Goal: Contribute content: Contribute content

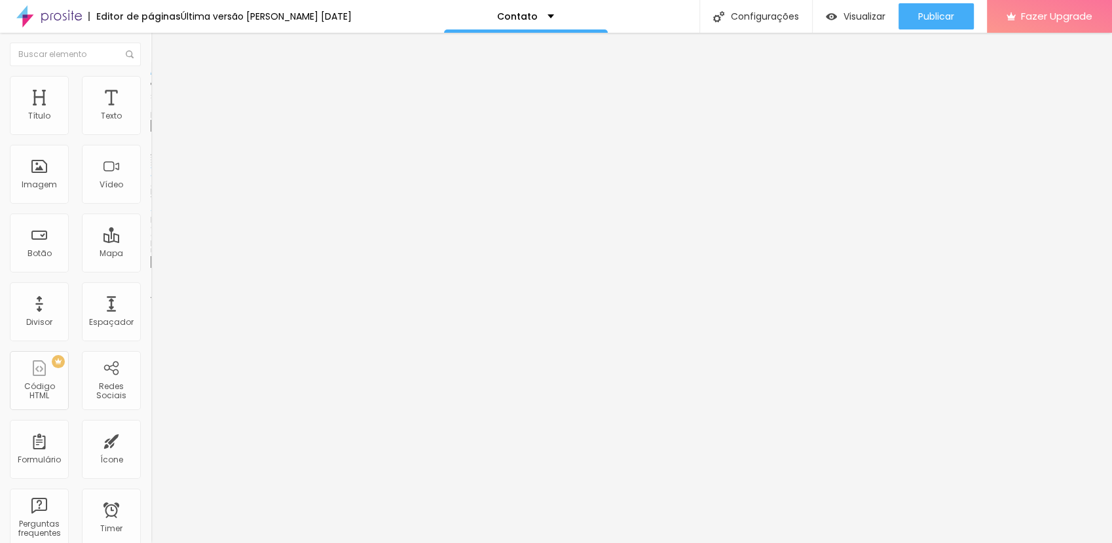
click at [151, 113] on span "Trocar imagem" at bounding box center [186, 107] width 71 height 11
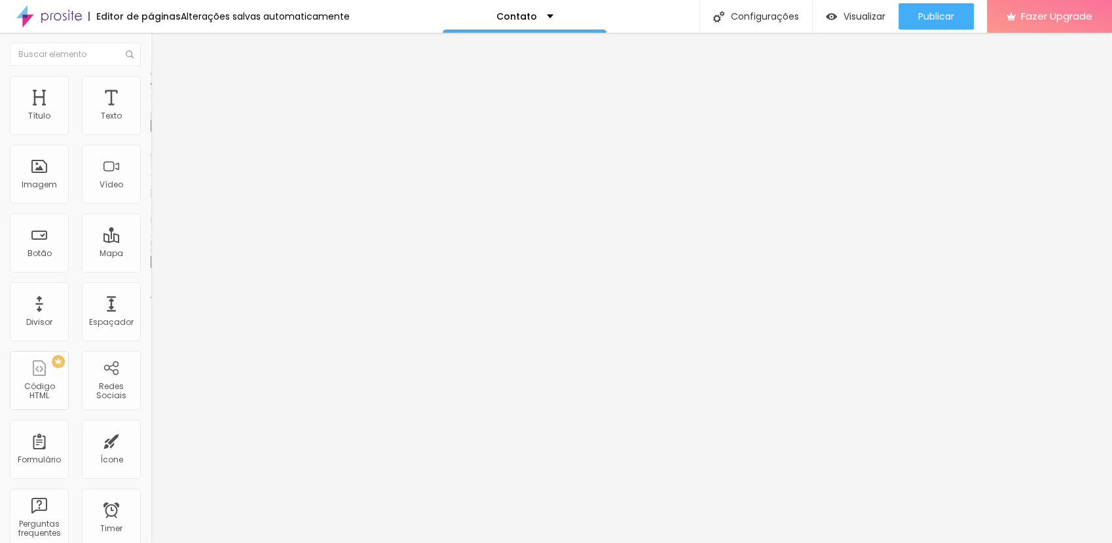
click at [151, 205] on span "16:9 Cinema" at bounding box center [176, 199] width 50 height 11
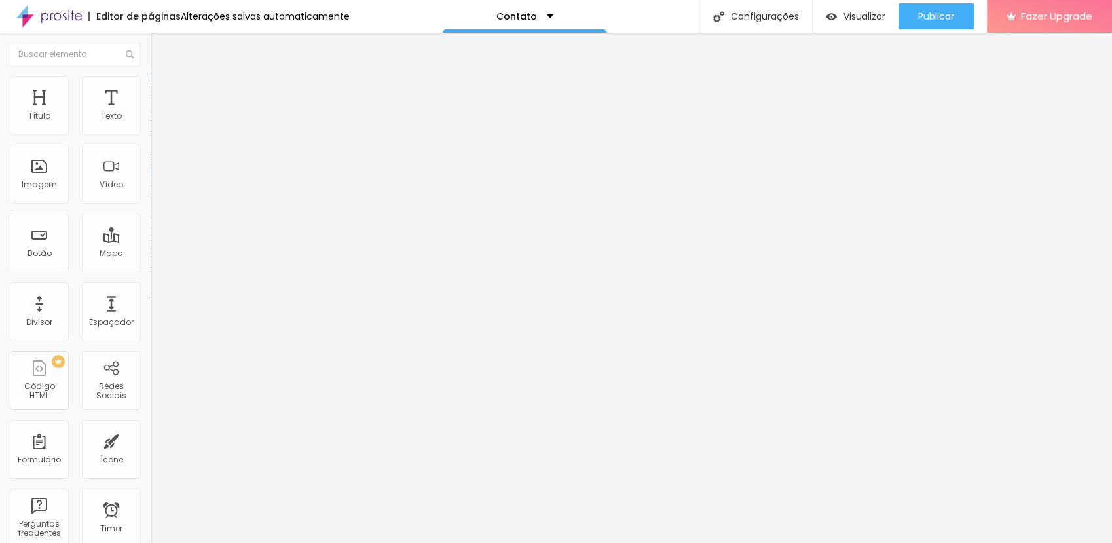
click at [151, 225] on span "Padrão" at bounding box center [165, 219] width 29 height 11
click at [151, 233] on span "Quadrado" at bounding box center [172, 227] width 43 height 11
click at [151, 241] on span "Original" at bounding box center [166, 235] width 31 height 11
click at [151, 219] on div "Padrão 4:3" at bounding box center [226, 216] width 151 height 8
click at [151, 213] on span "Cinema" at bounding box center [167, 207] width 33 height 11
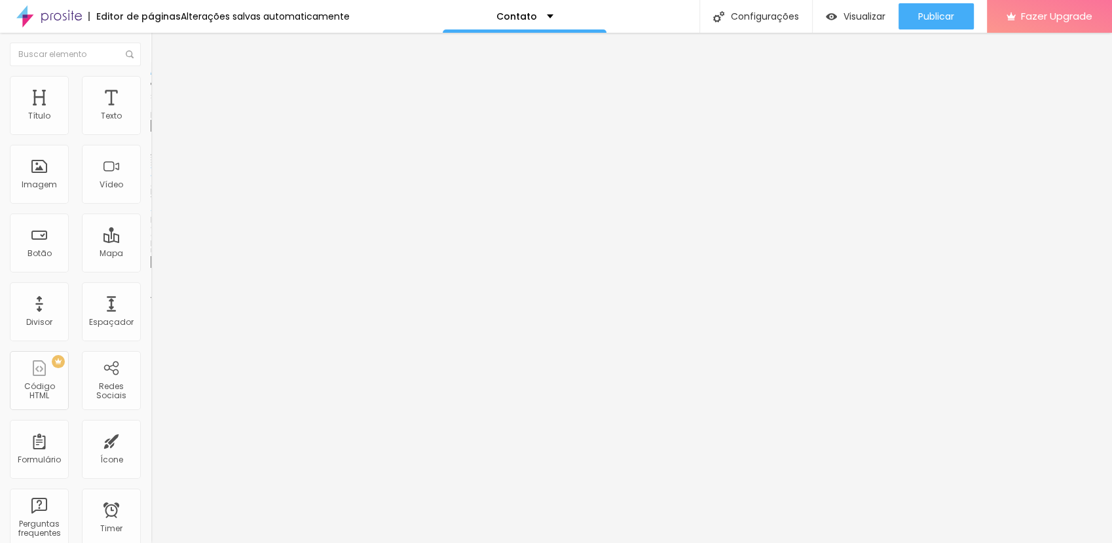
click at [151, 76] on img at bounding box center [157, 82] width 12 height 12
type input "95"
type input "90"
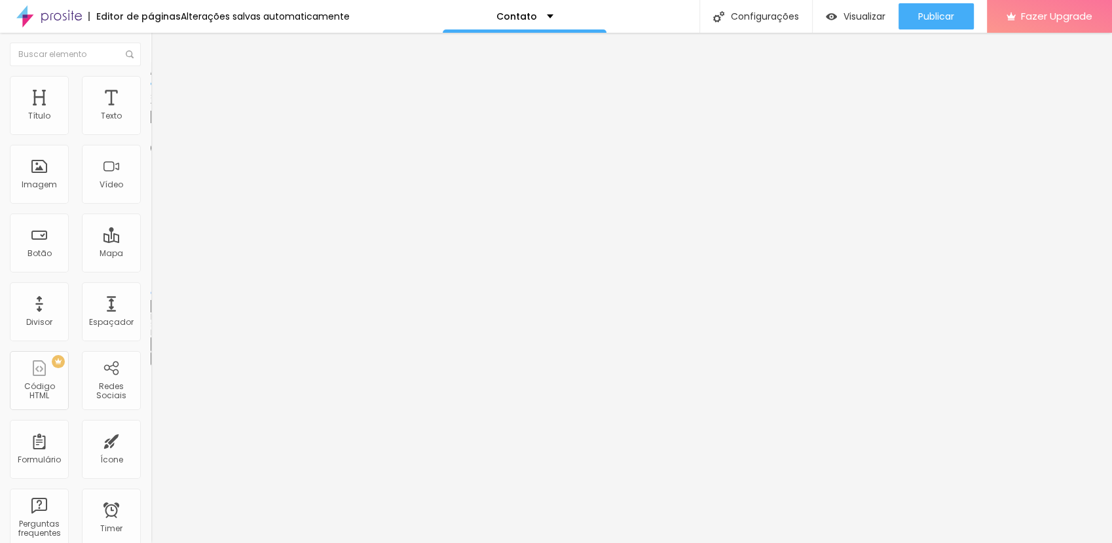
type input "85"
type input "80"
type input "75"
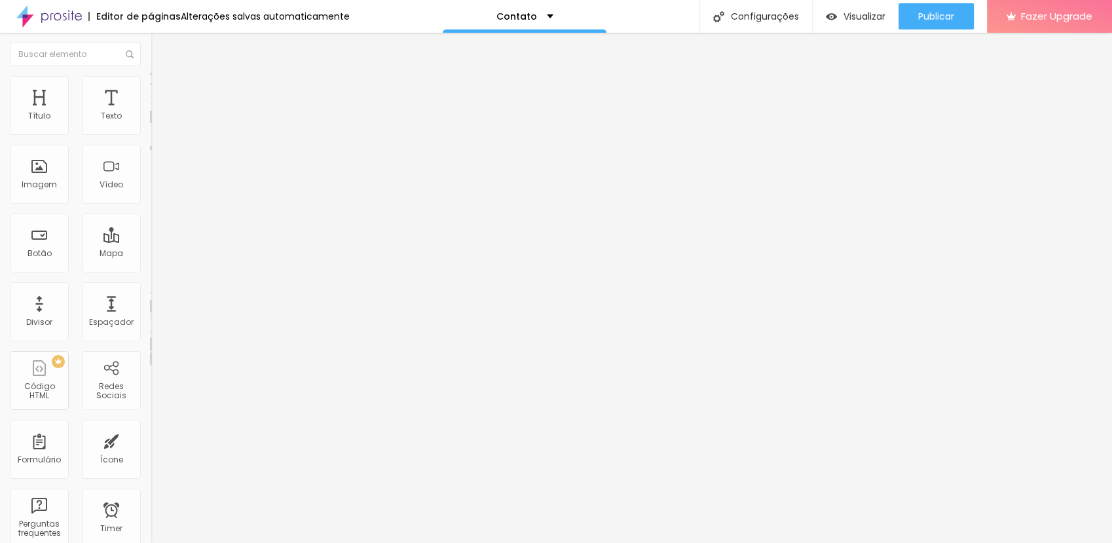
type input "75"
type input "85"
type input "90"
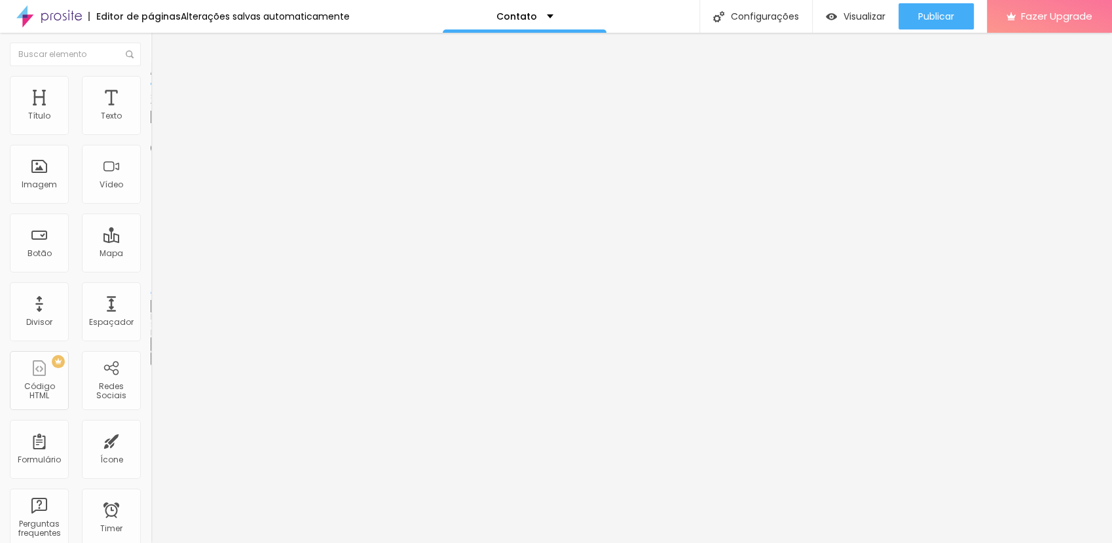
type input "95"
type input "100"
type input "95"
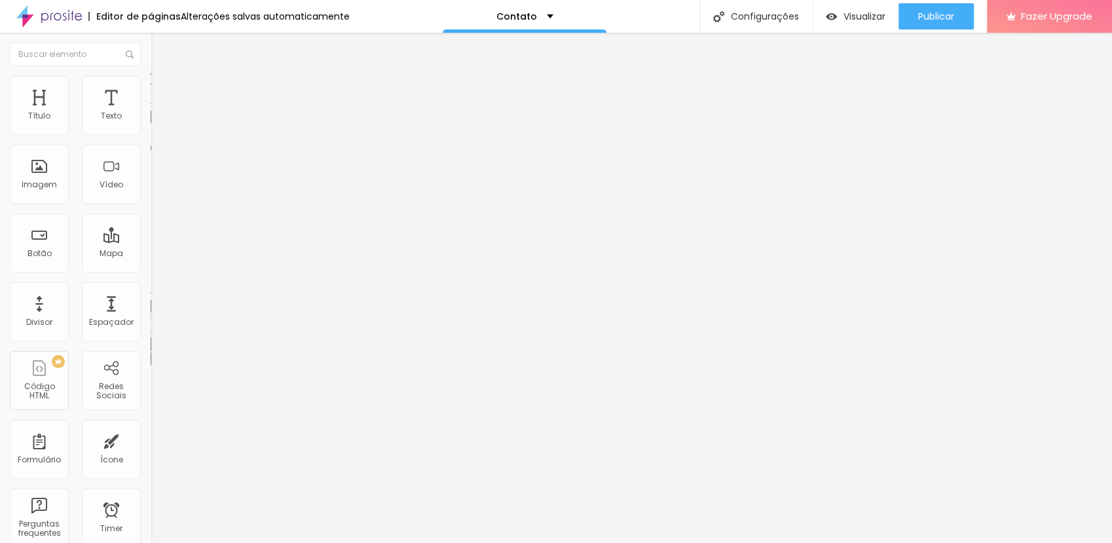
type input "95"
type input "90"
type input "85"
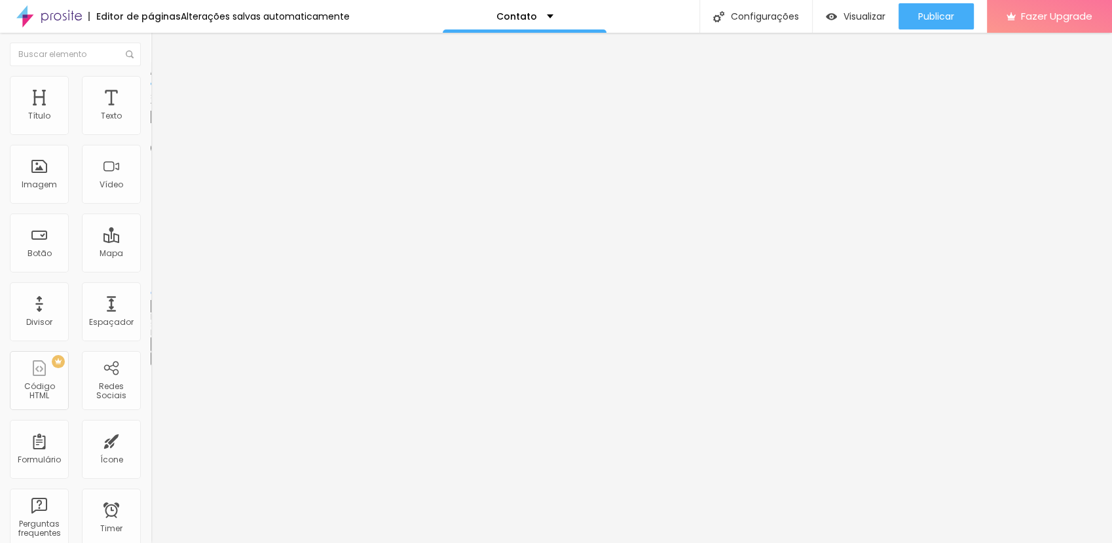
type input "75"
type input "70"
type input "65"
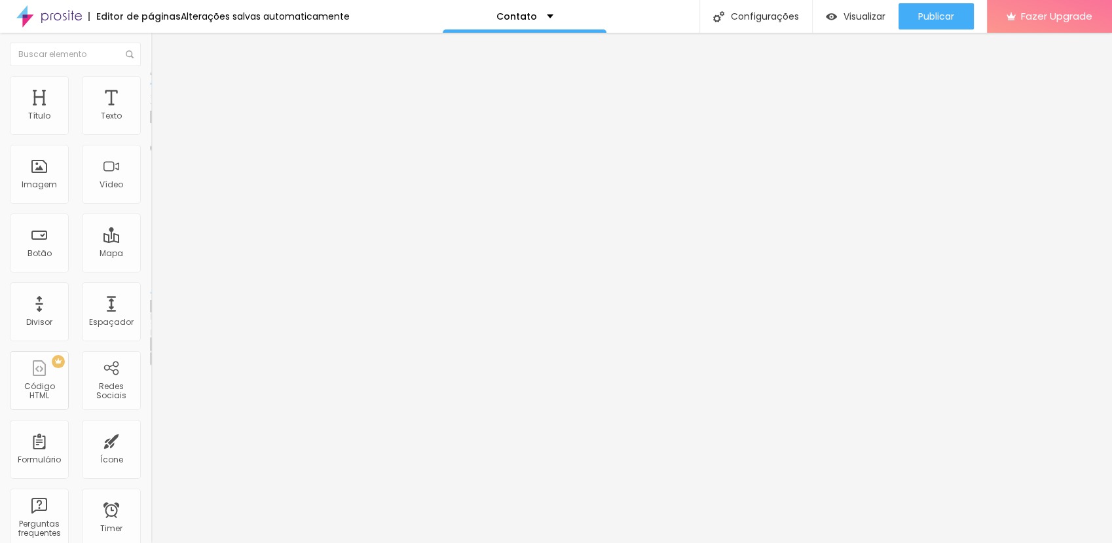
type input "65"
type input "60"
type input "50"
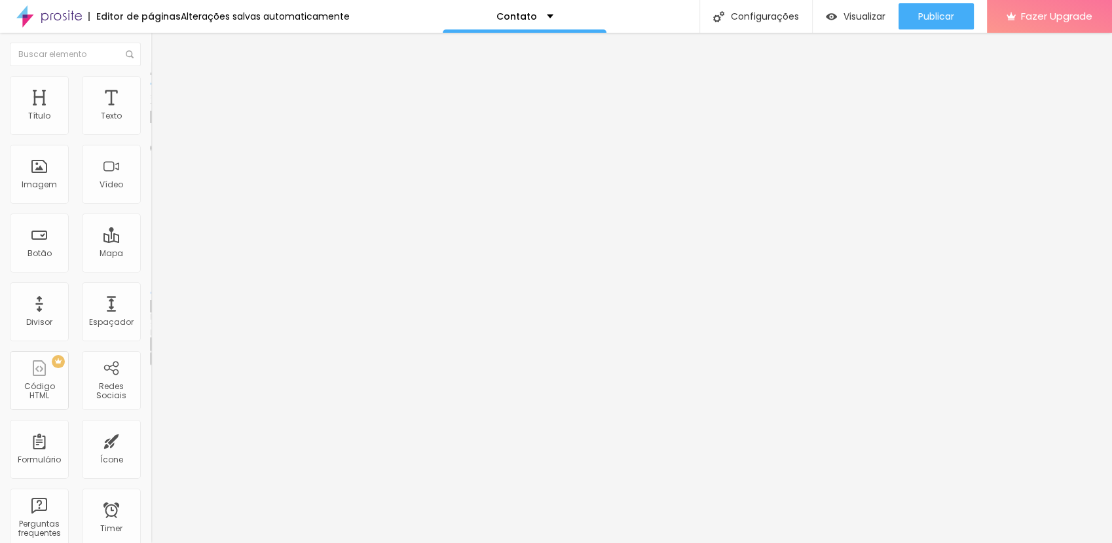
type input "45"
type input "40"
type input "35"
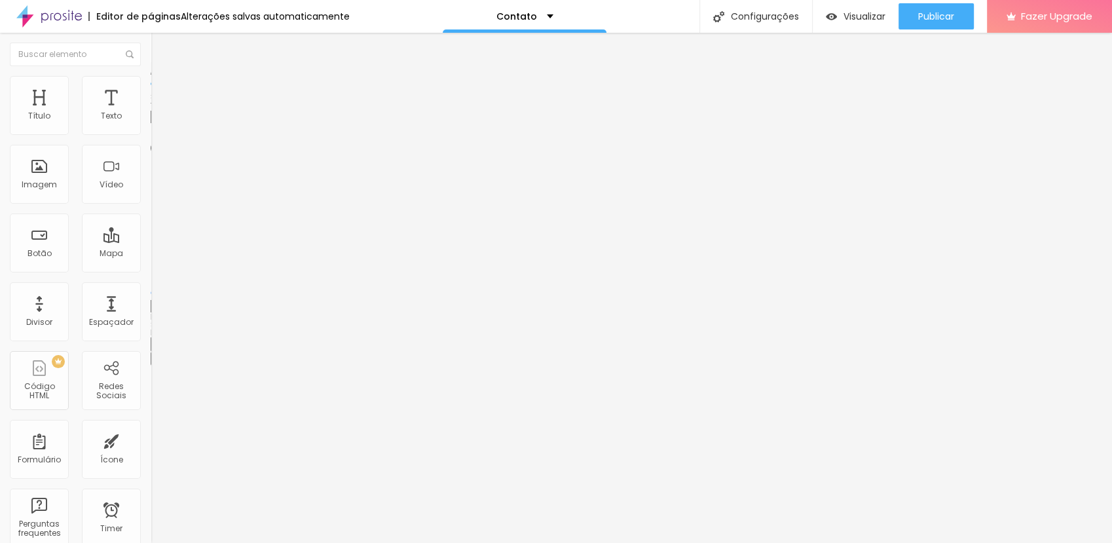
type input "35"
type input "40"
type input "45"
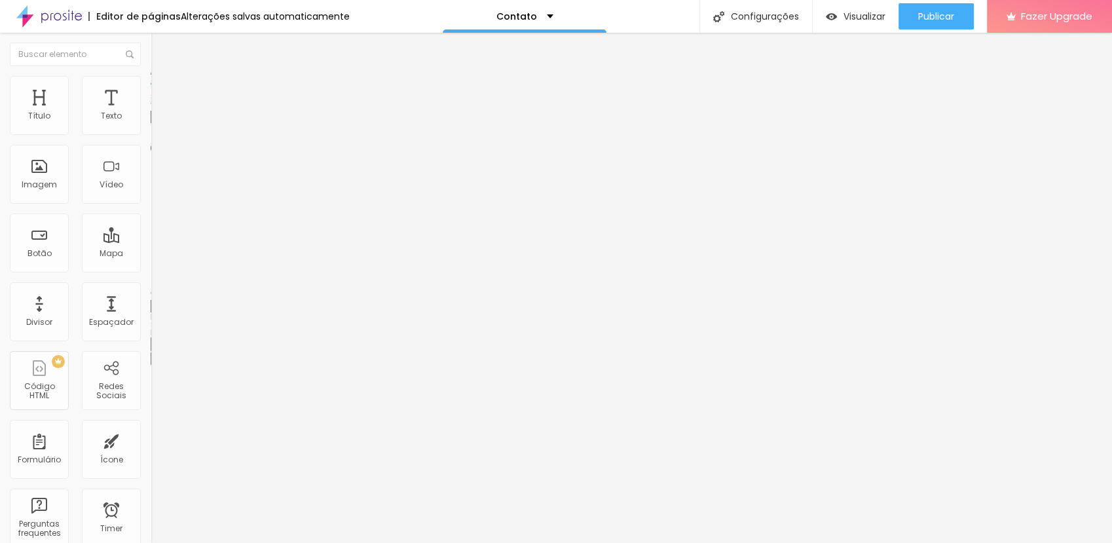
type input "50"
type input "55"
type input "60"
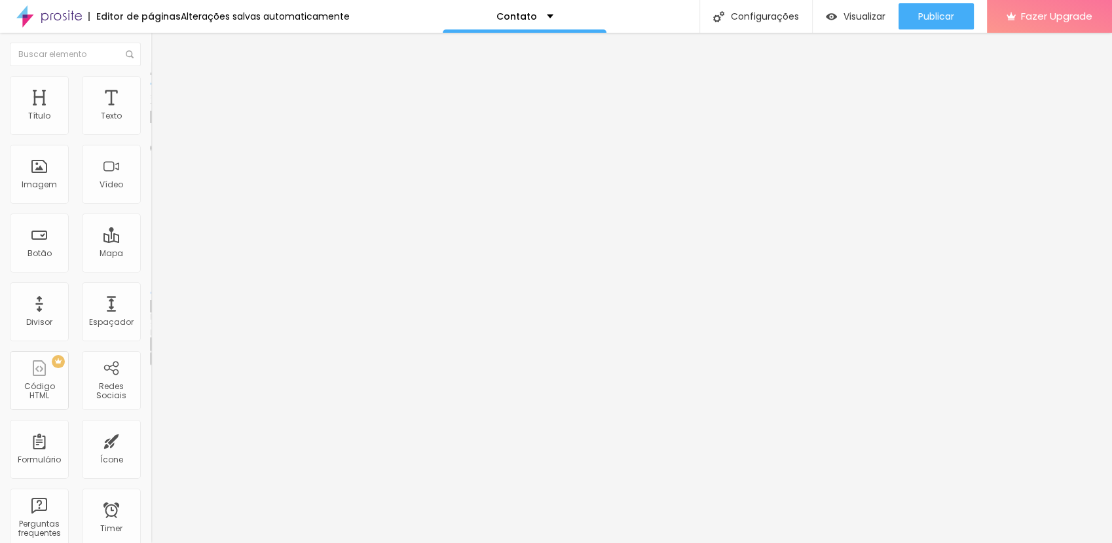
type input "60"
type input "65"
type input "70"
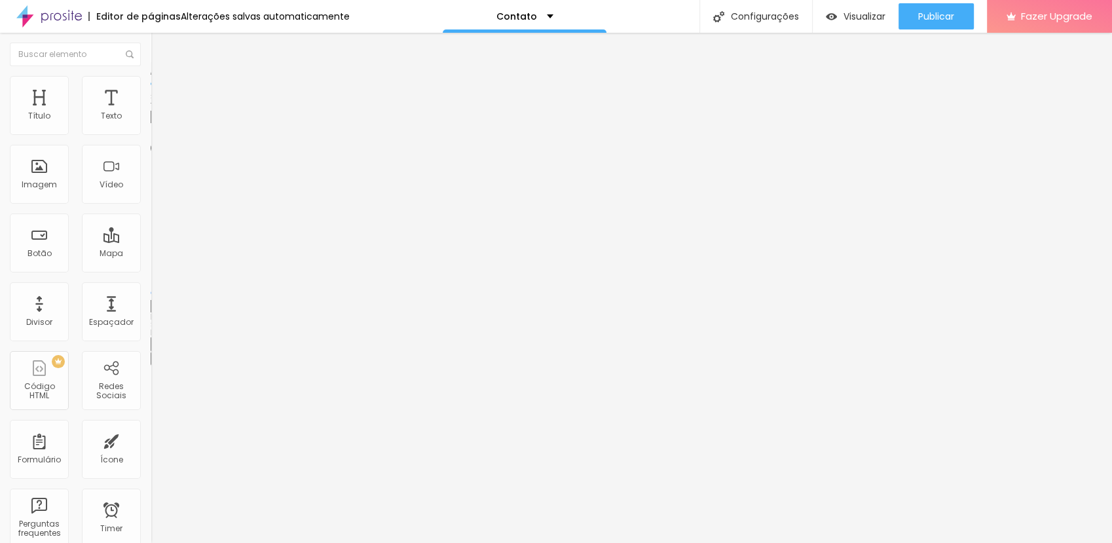
type input "75"
type input "80"
type input "85"
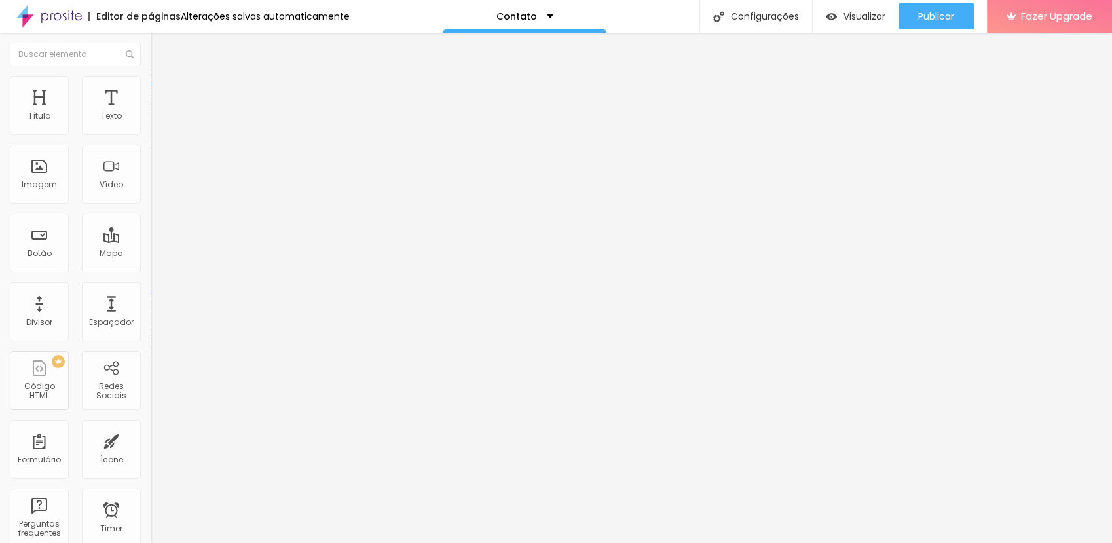
type input "85"
type input "90"
type input "95"
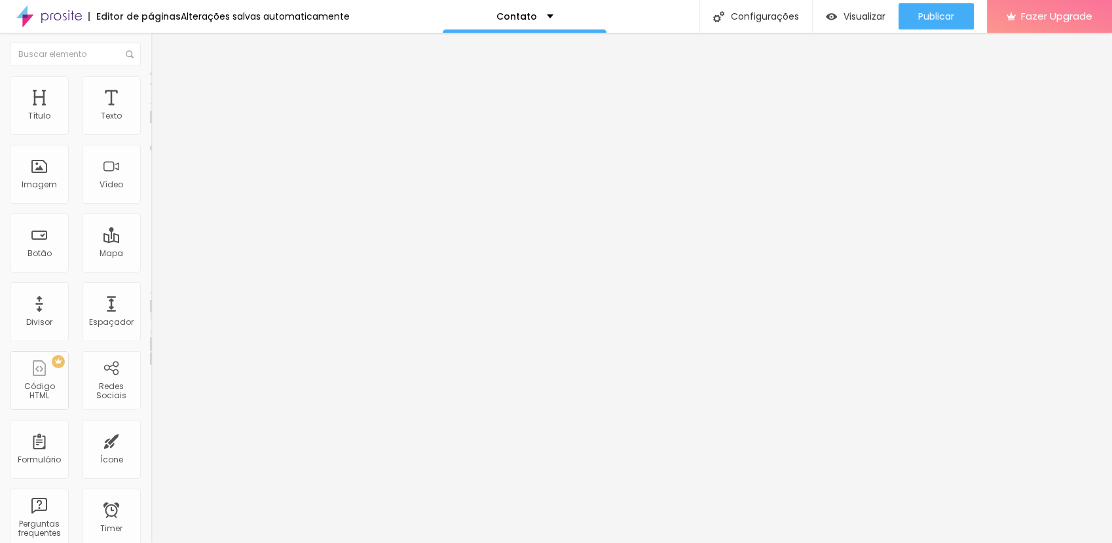
type input "100"
click at [151, 134] on input "range" at bounding box center [193, 129] width 84 height 10
type input "3"
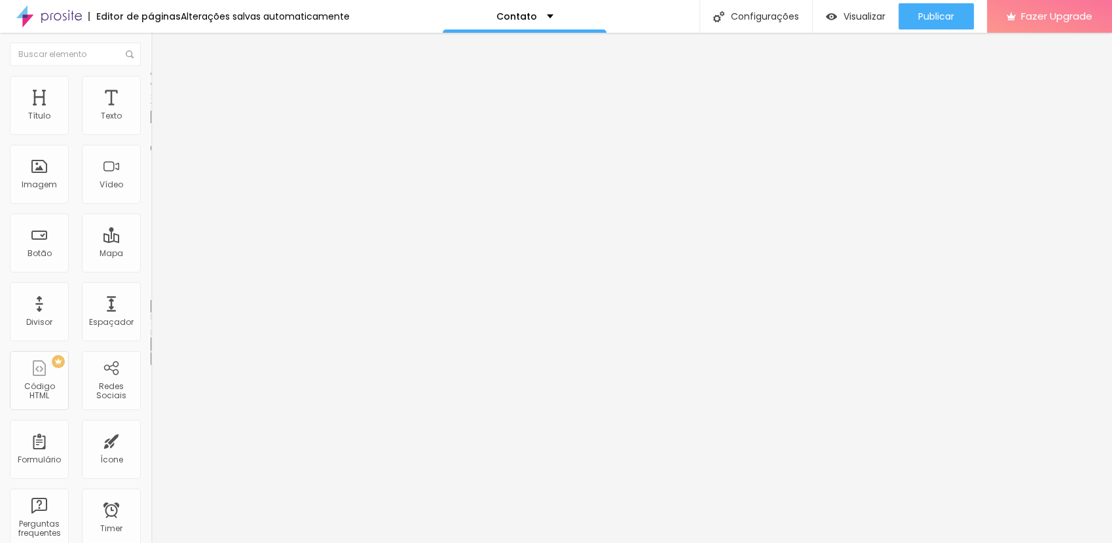
type input "13"
type input "19"
type input "24"
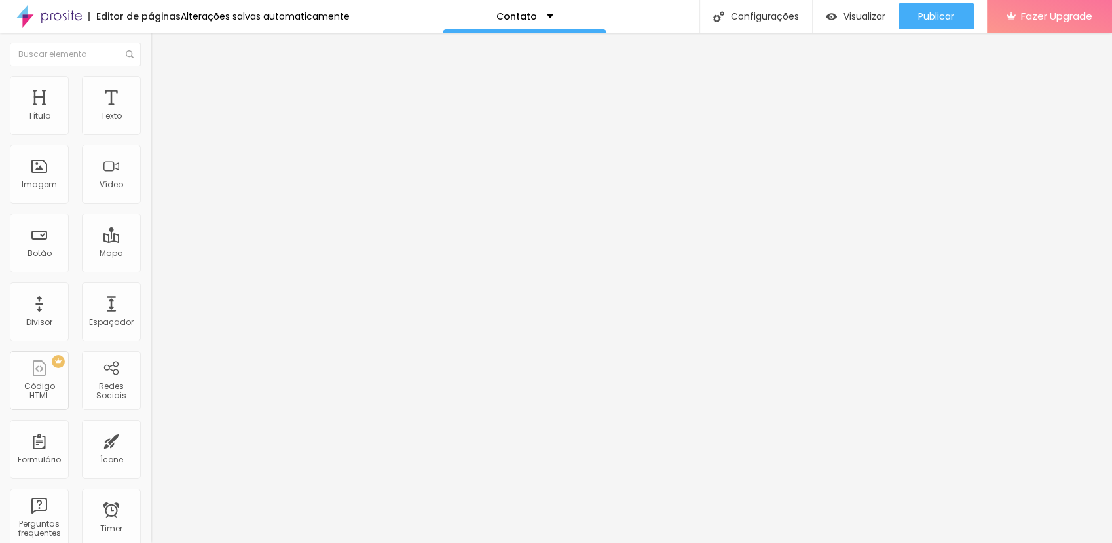
type input "24"
type input "26"
type input "31"
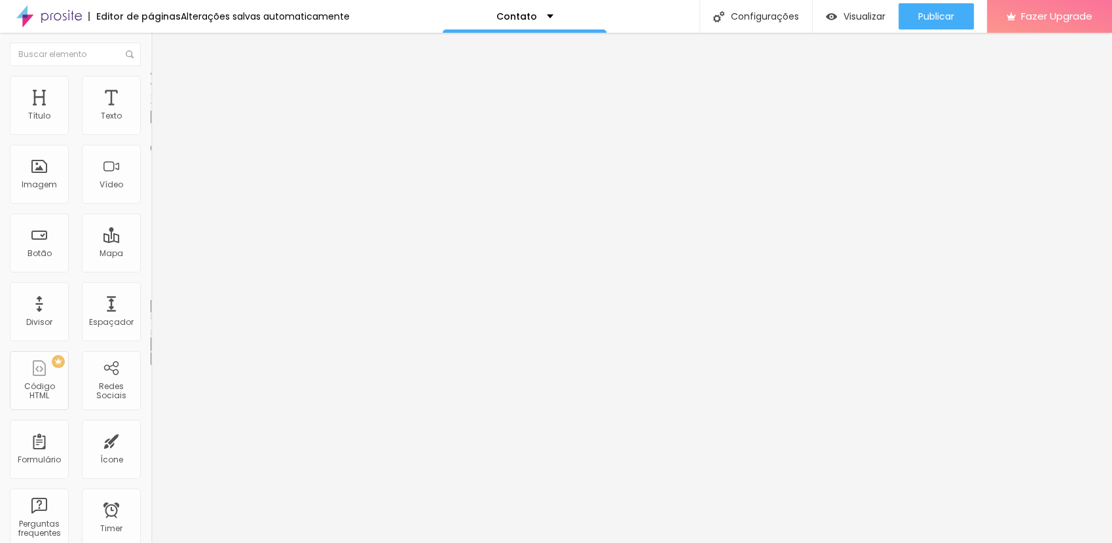
type input "35"
type input "40"
type input "44"
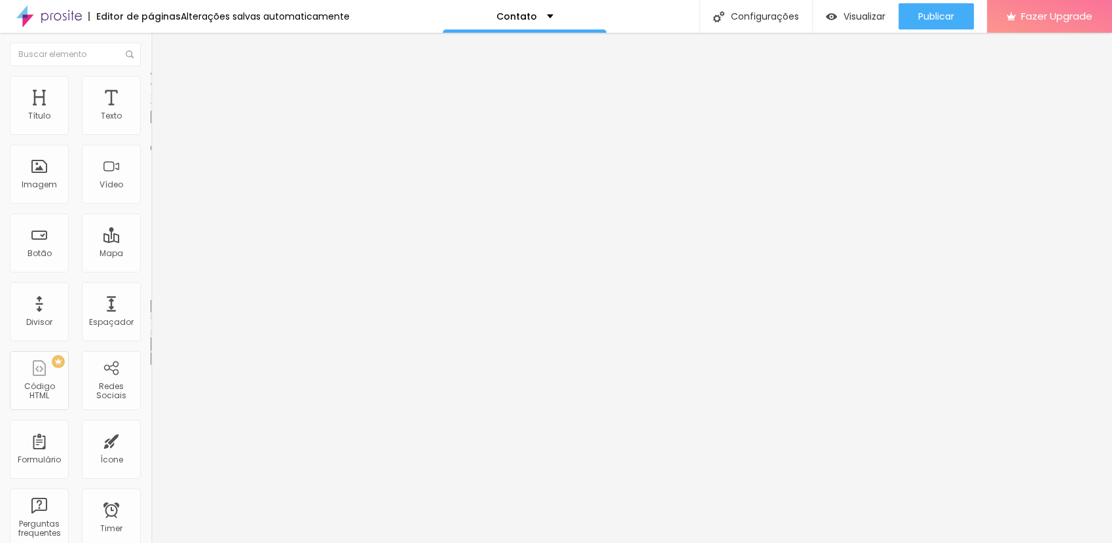
type input "44"
type input "47"
type input "54"
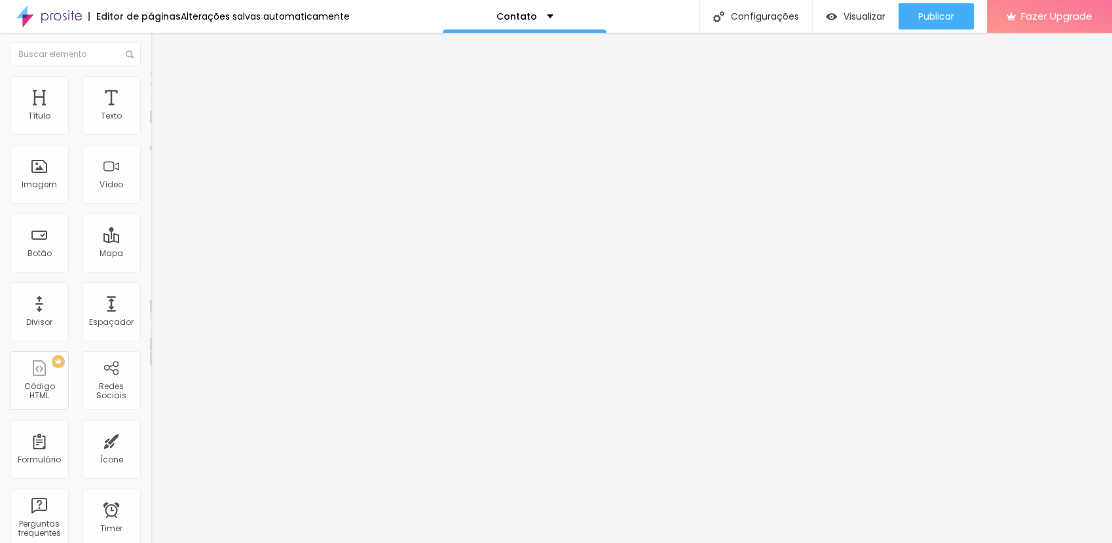
type input "65"
type input "73"
type input "79"
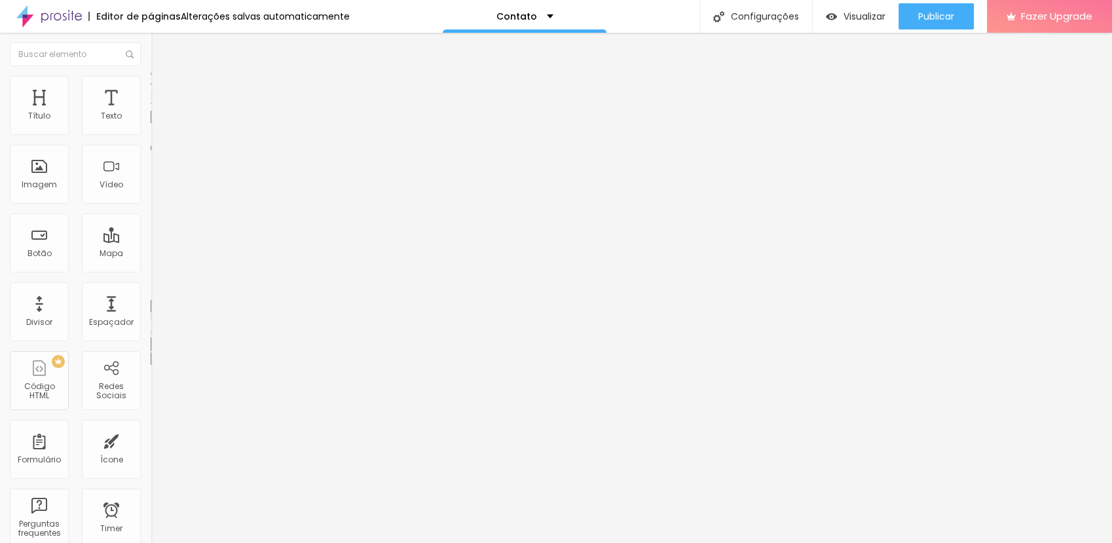
type input "79"
type input "81"
type input "84"
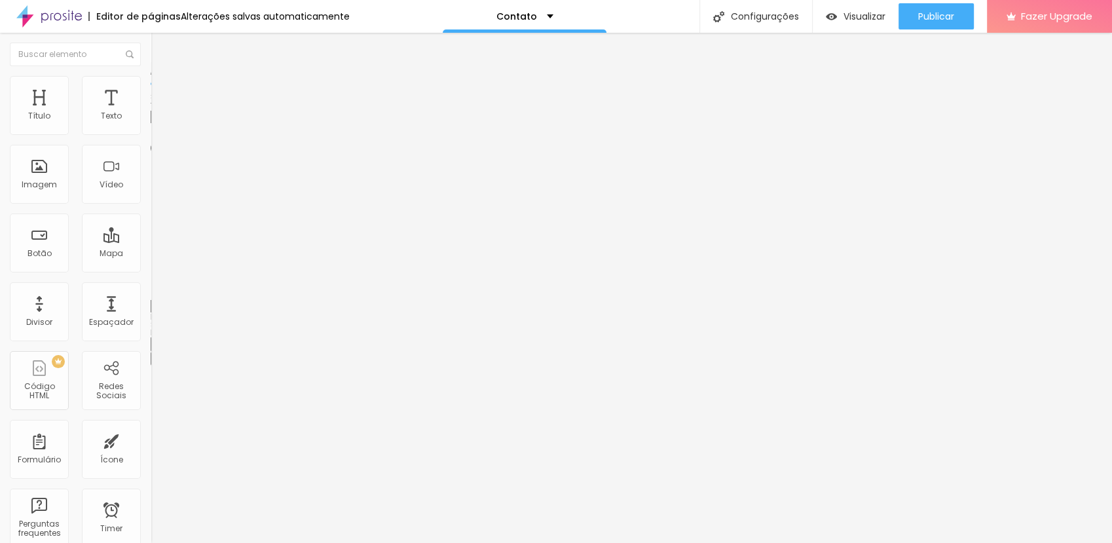
type input "91"
type input "95"
type input "101"
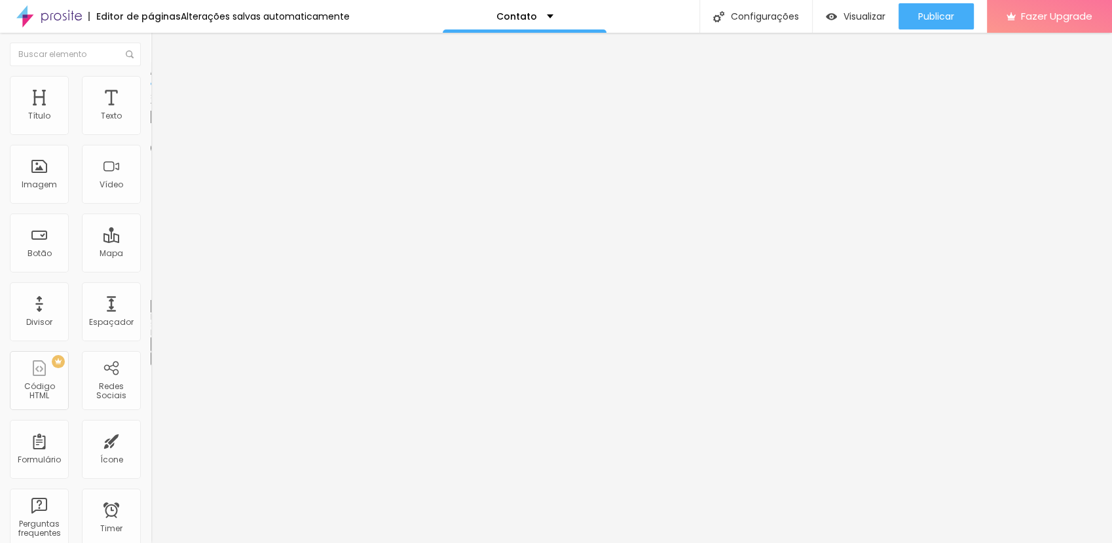
type input "101"
type input "106"
type input "108"
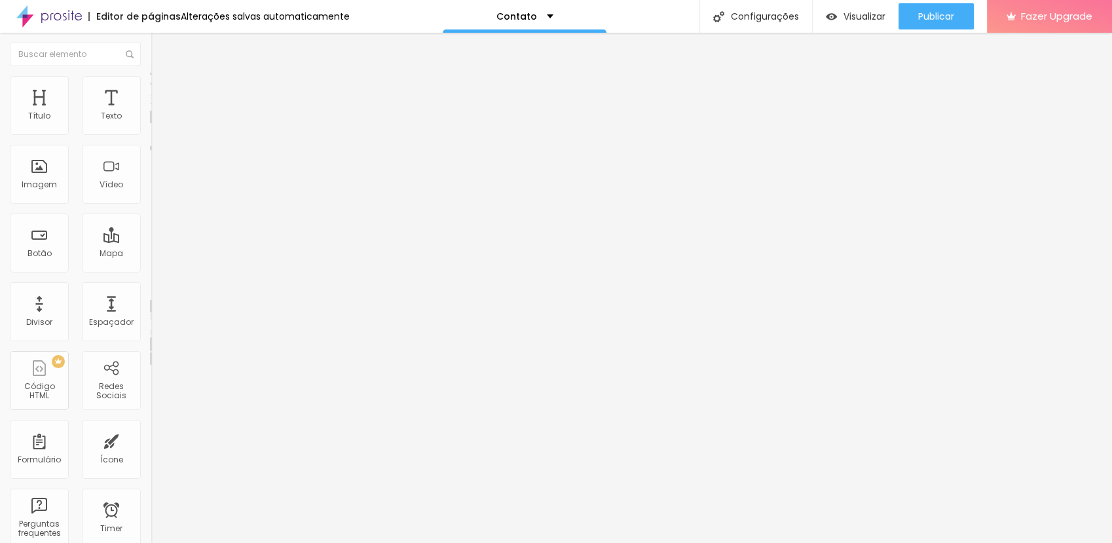
type input "127"
type input "154"
type input "170"
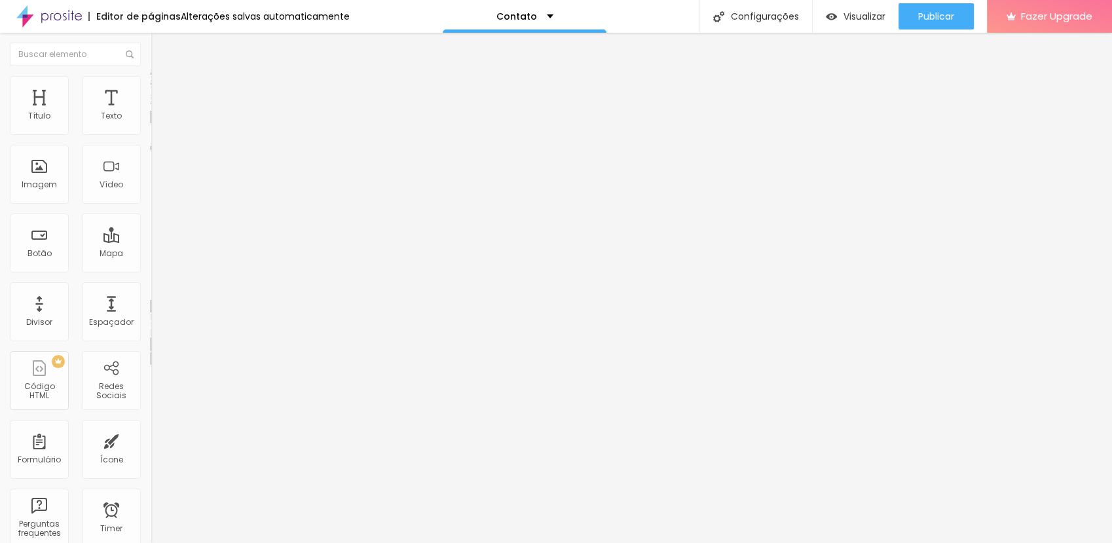
type input "170"
type input "176"
type input "173"
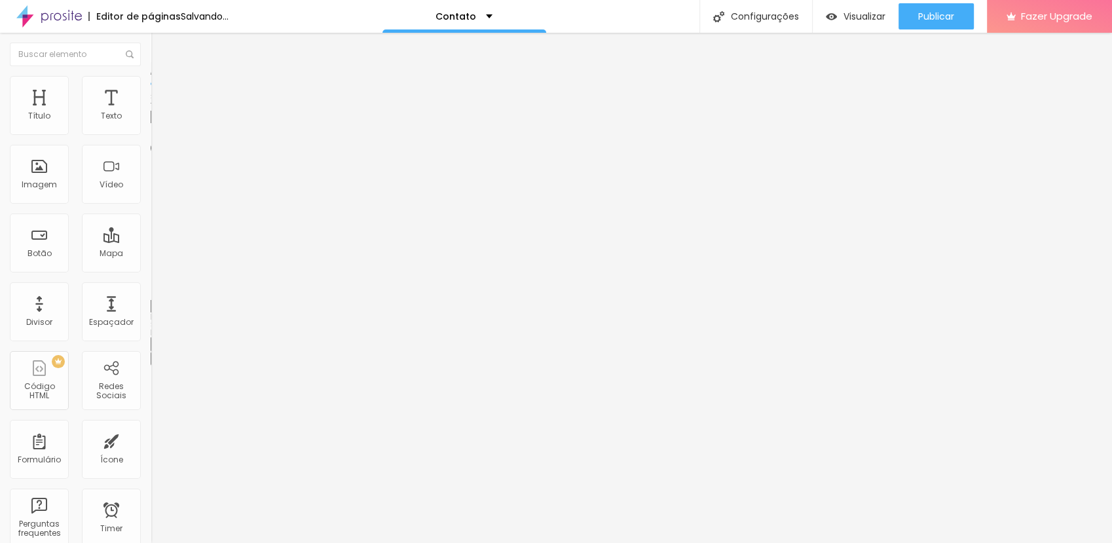
type input "171"
type input "166"
type input "155"
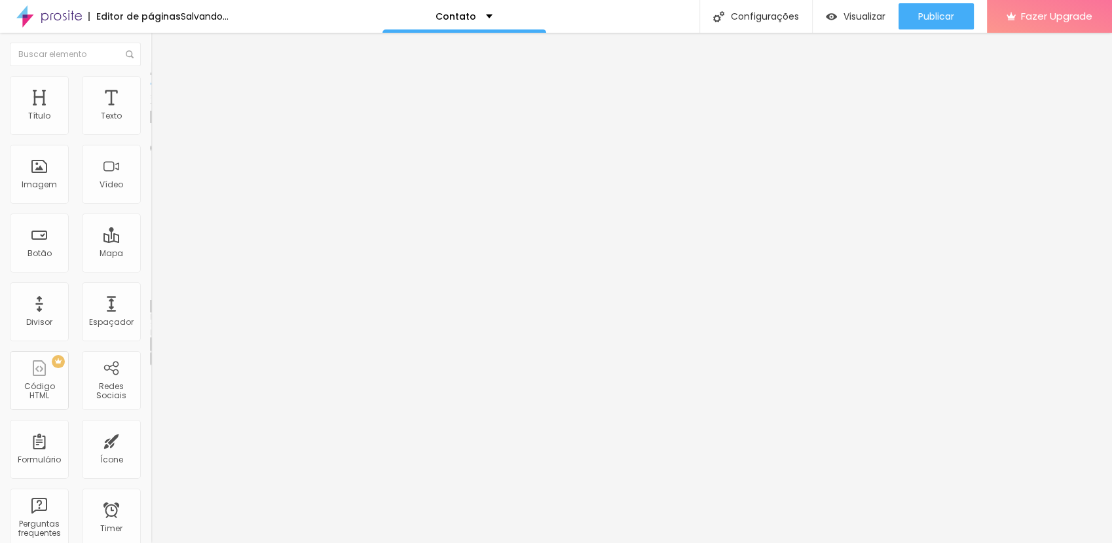
type input "155"
type input "149"
type input "141"
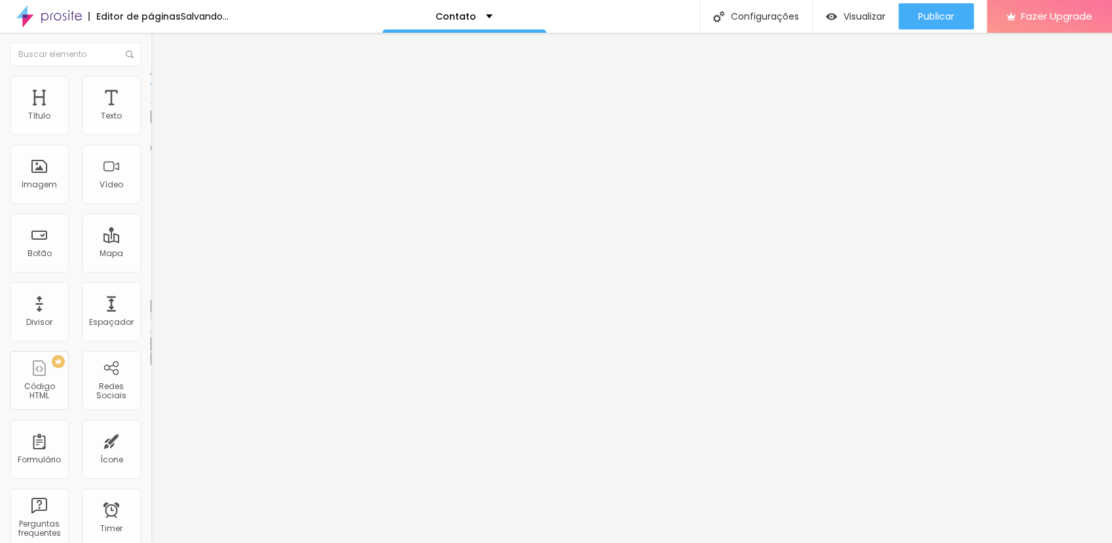
type input "138"
type input "136"
type input "135"
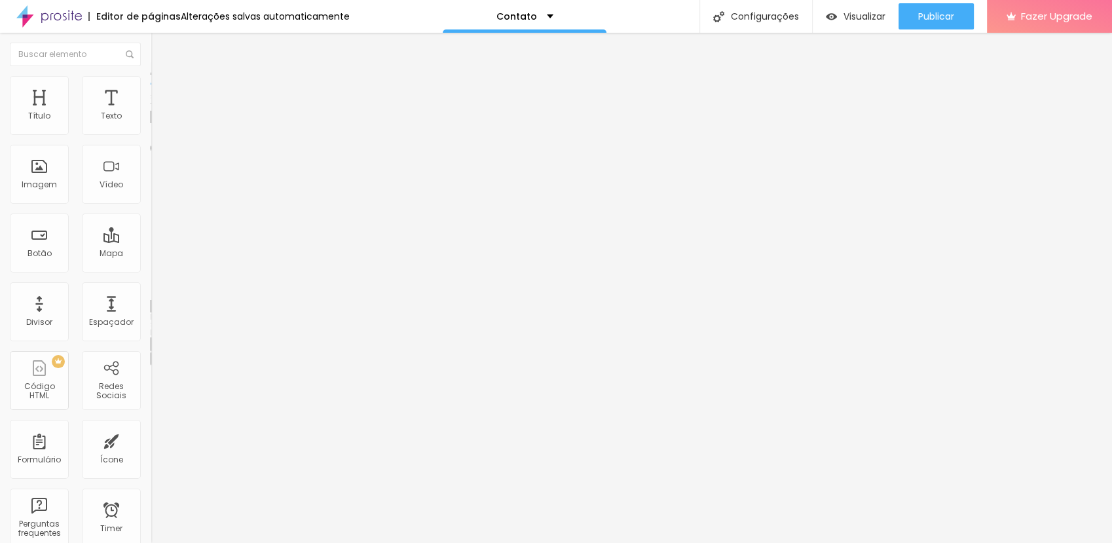
type input "135"
type input "133"
type input "130"
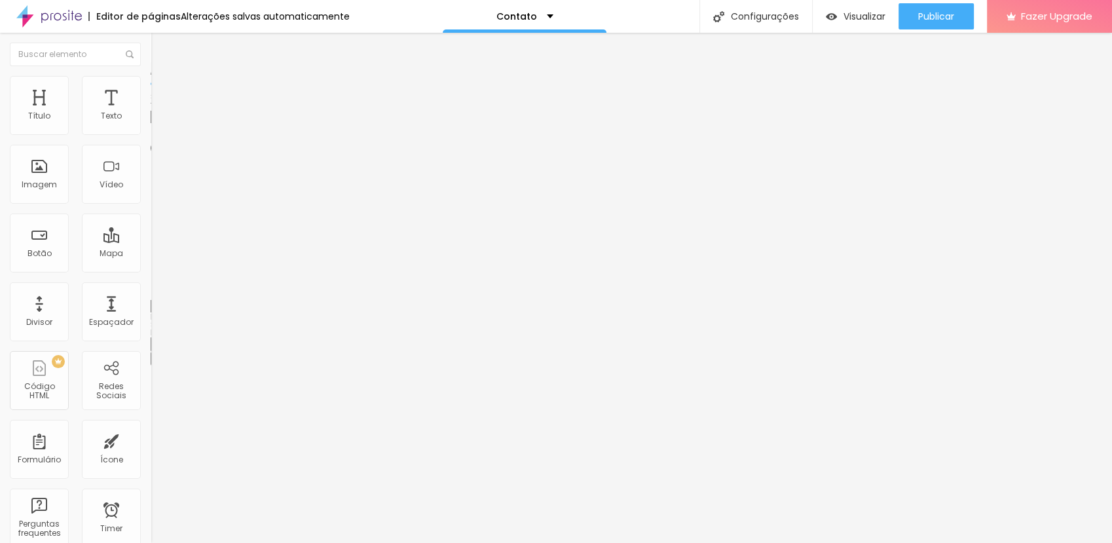
type input "129"
type input "126"
type input "125"
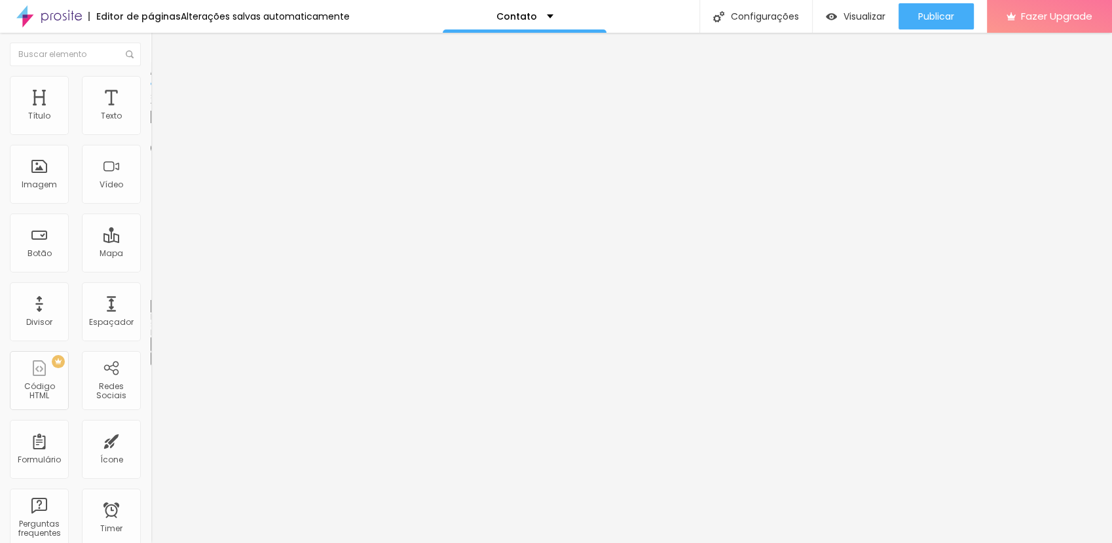
type input "125"
type input "122"
type input "117"
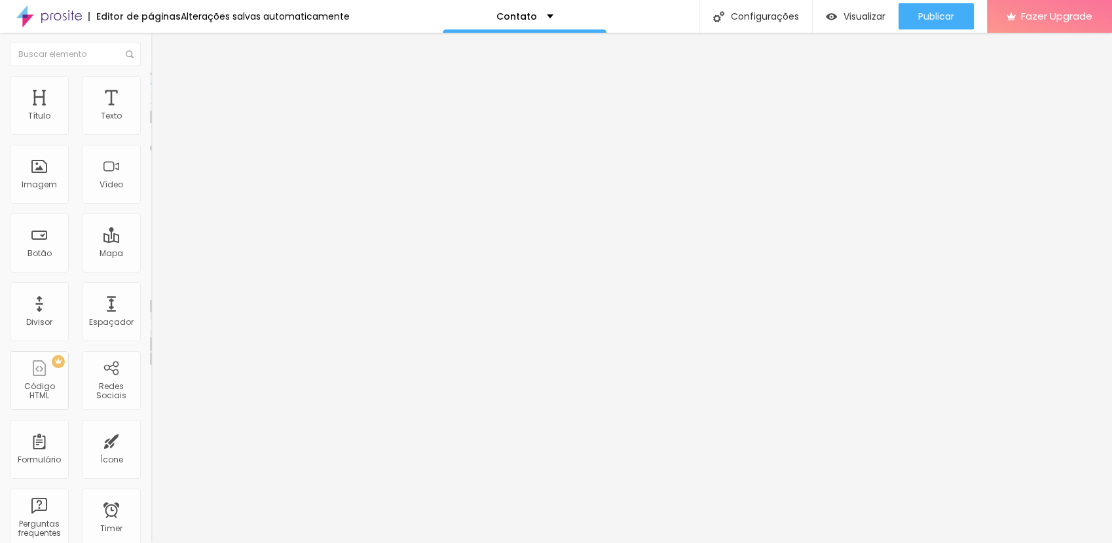
type input "114"
type input "111"
type input "107"
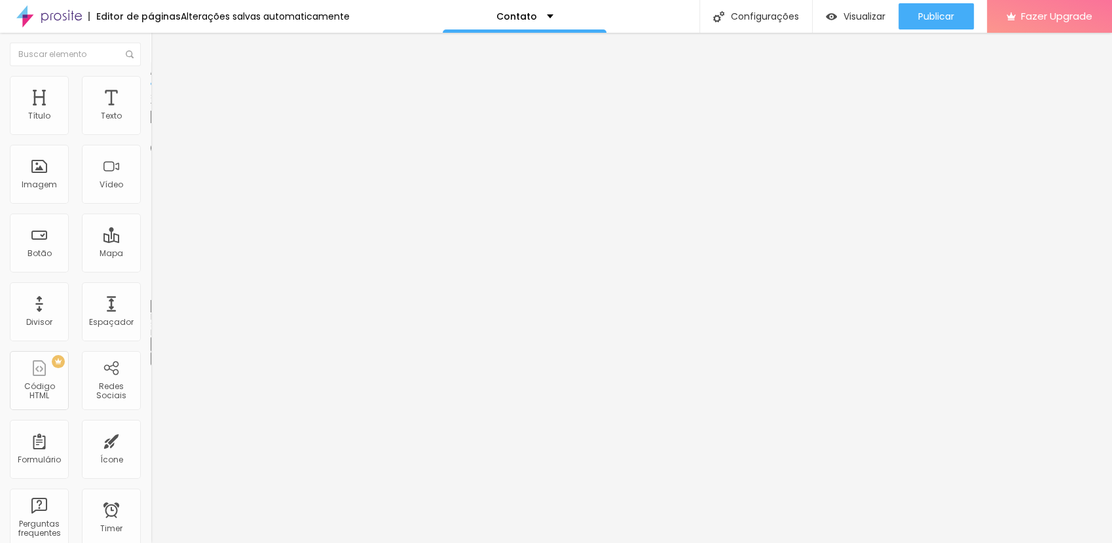
type input "107"
type input "104"
type input "101"
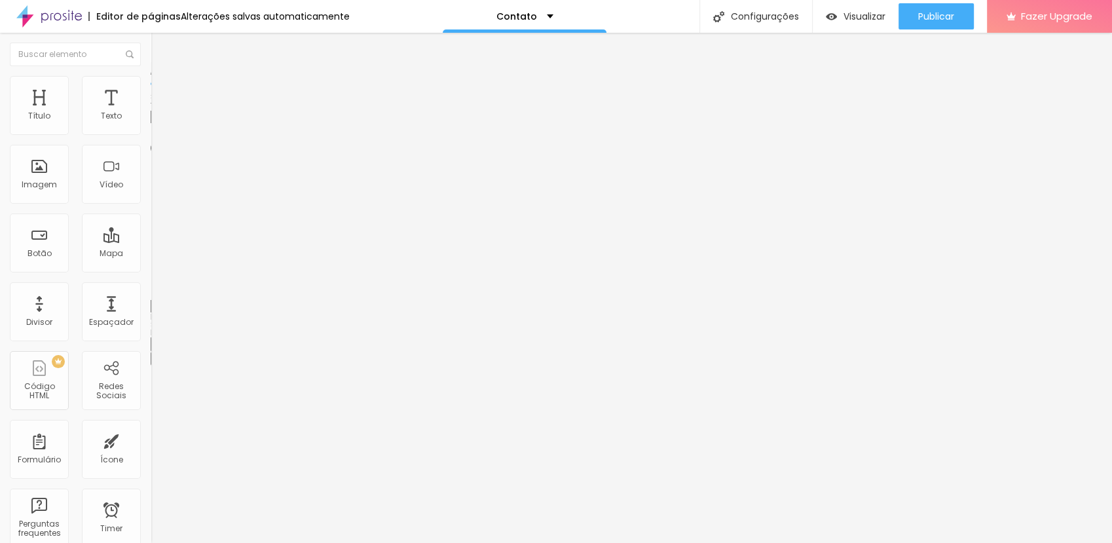
type input "98"
type input "95"
type input "92"
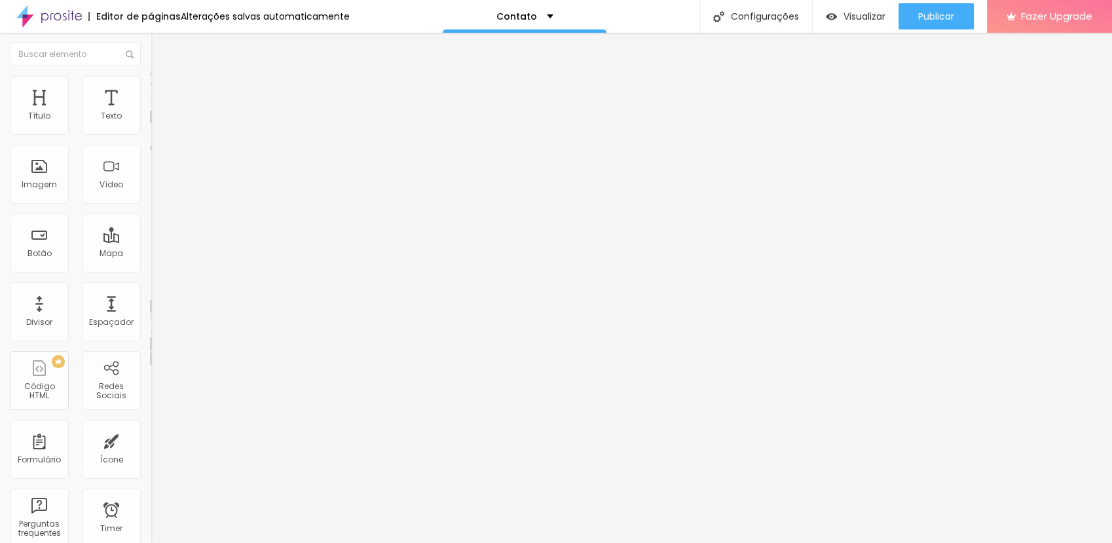
type input "92"
type input "89"
type input "79"
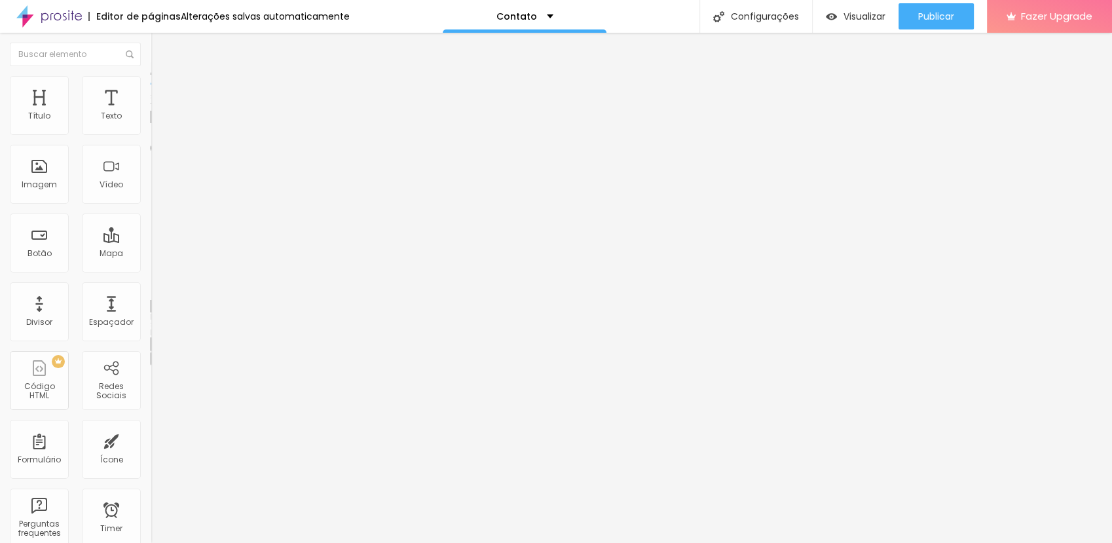
type input "78"
type input "76"
type input "75"
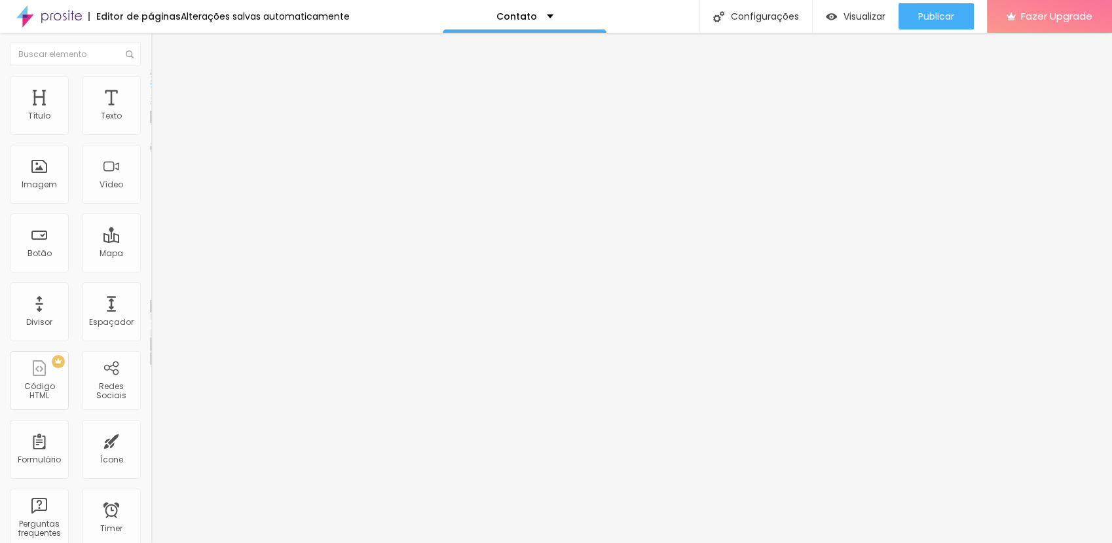
type input "75"
type input "70"
type input "65"
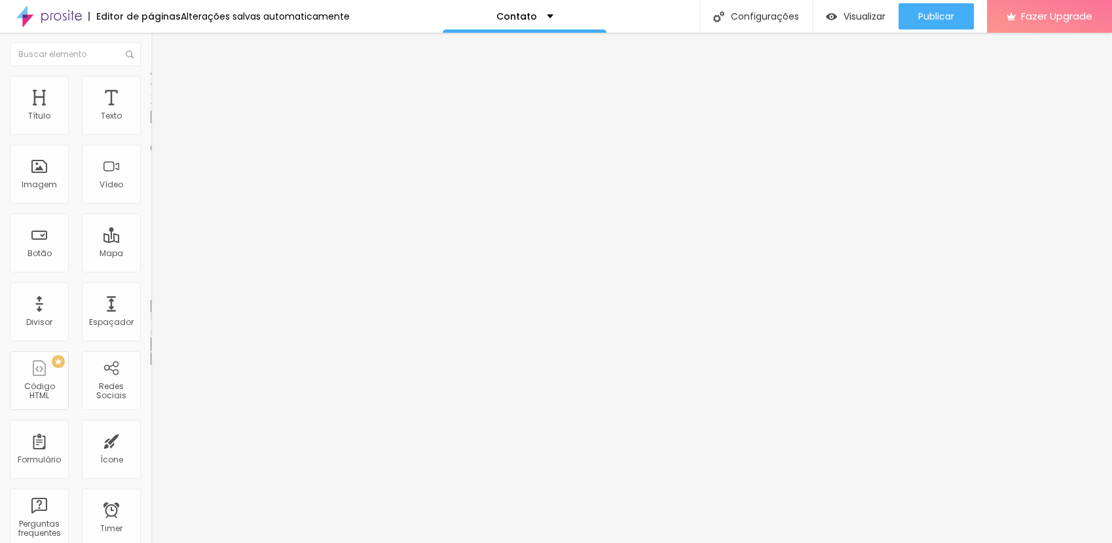
type input "53"
type input "51"
type input "47"
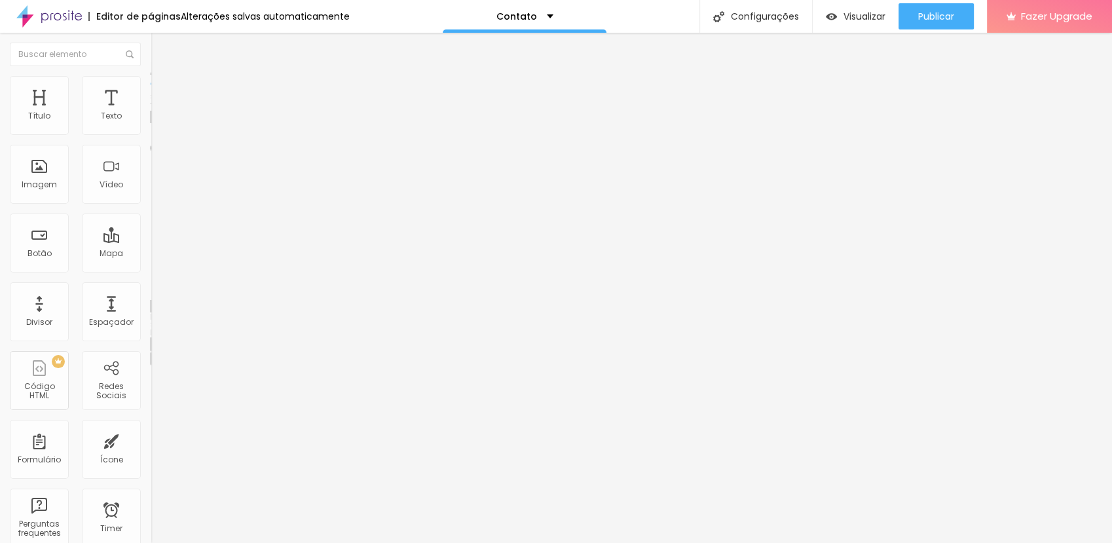
type input "47"
type input "40"
type input "38"
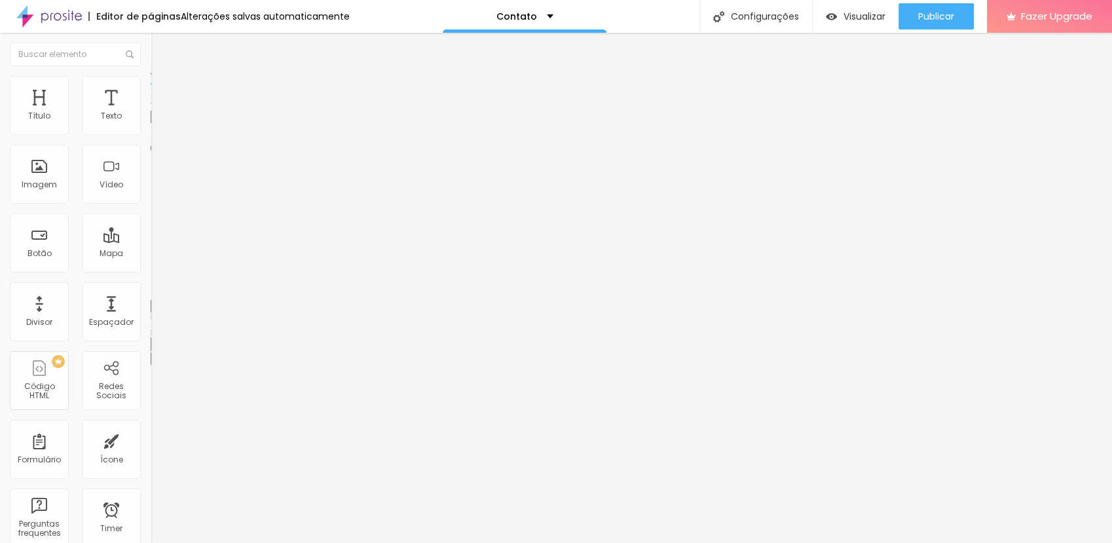
type input "28"
type input "24"
type input "19"
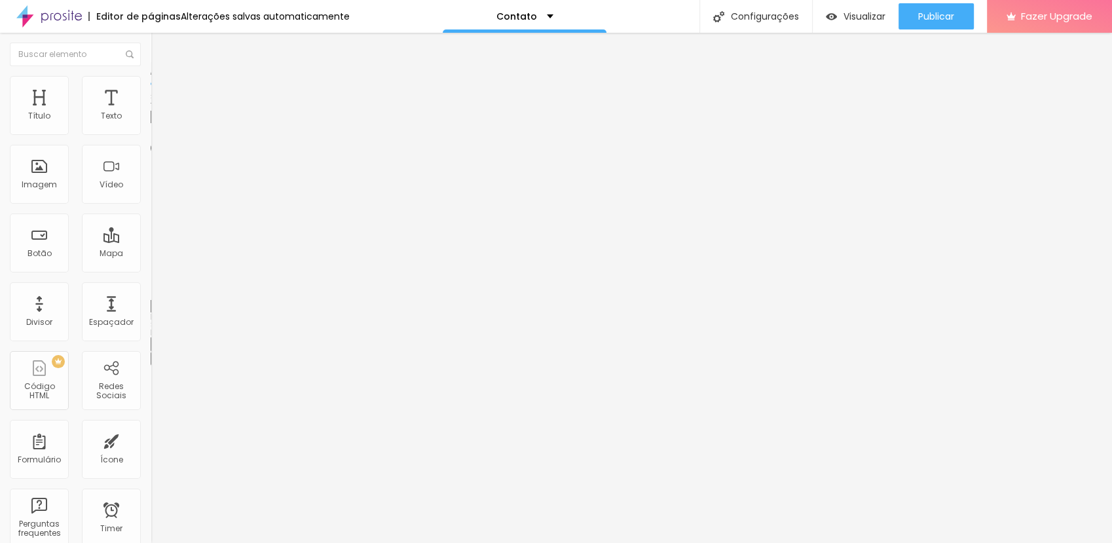
type input "19"
type input "18"
type input "21"
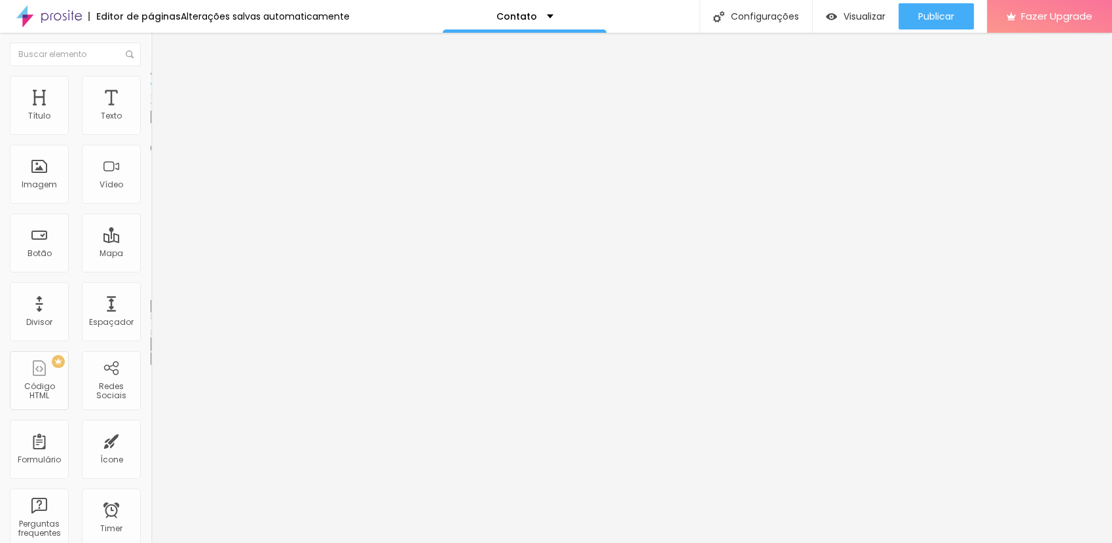
type input "35"
drag, startPoint x: 31, startPoint y: 165, endPoint x: 50, endPoint y: 178, distance: 22.5
click at [151, 288] on input "range" at bounding box center [193, 293] width 84 height 10
click at [162, 92] on span "Avançado" at bounding box center [183, 97] width 43 height 11
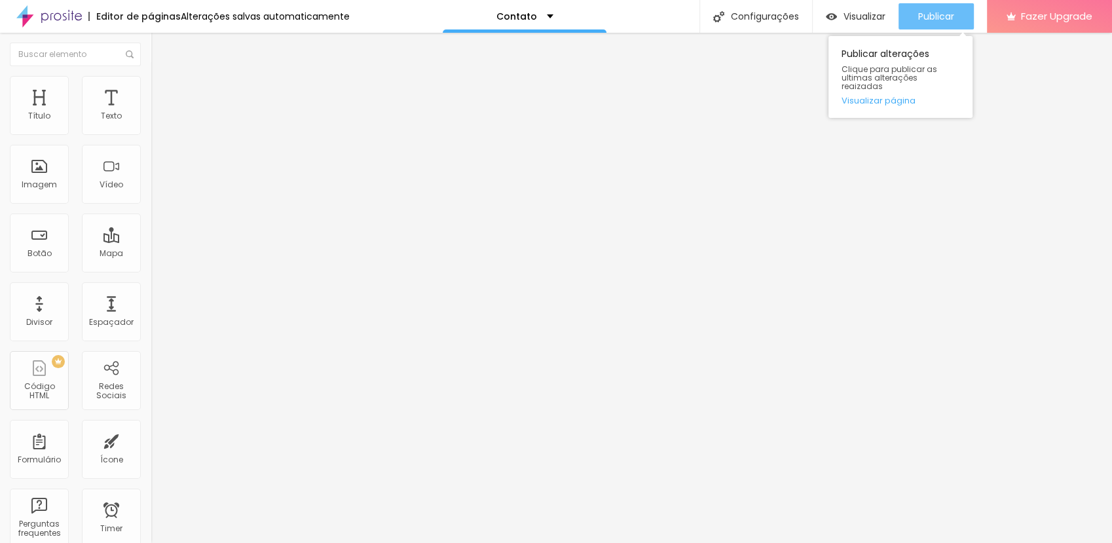
click at [921, 14] on span "Publicar" at bounding box center [936, 16] width 36 height 10
